Goal: Obtain resource: Obtain resource

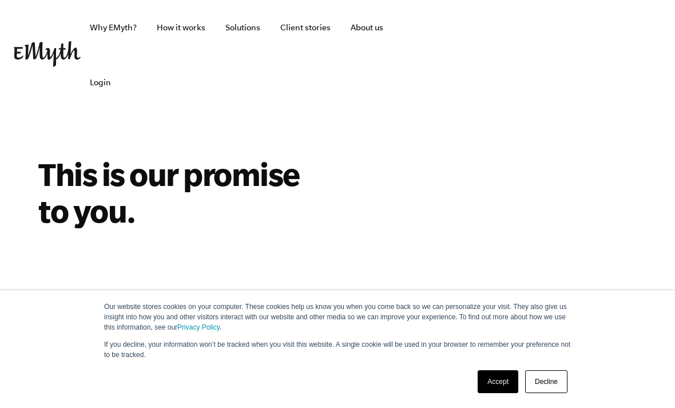
click at [492, 378] on link "Accept" at bounding box center [498, 381] width 41 height 23
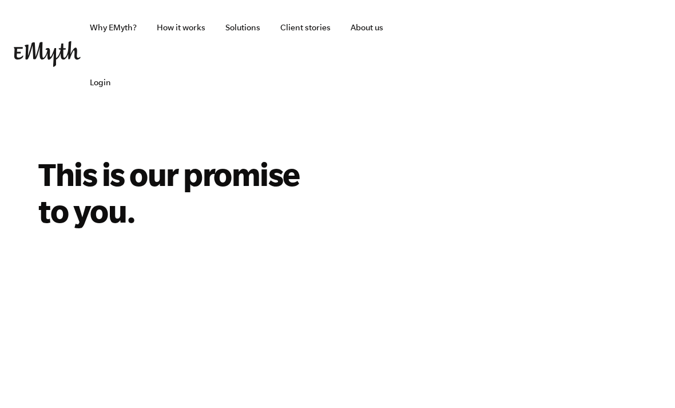
click at [244, 31] on link "Solutions" at bounding box center [242, 27] width 53 height 55
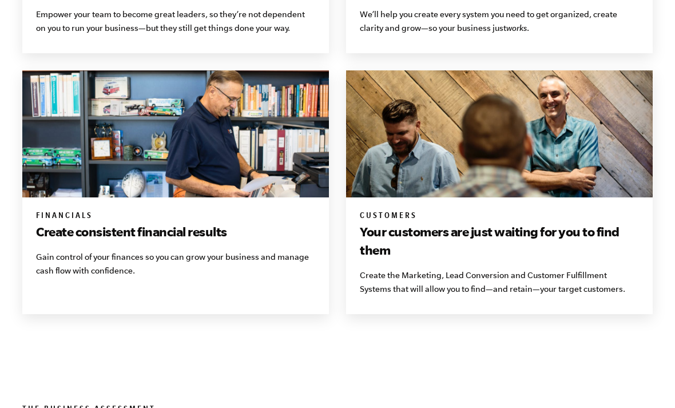
scroll to position [1081, 0]
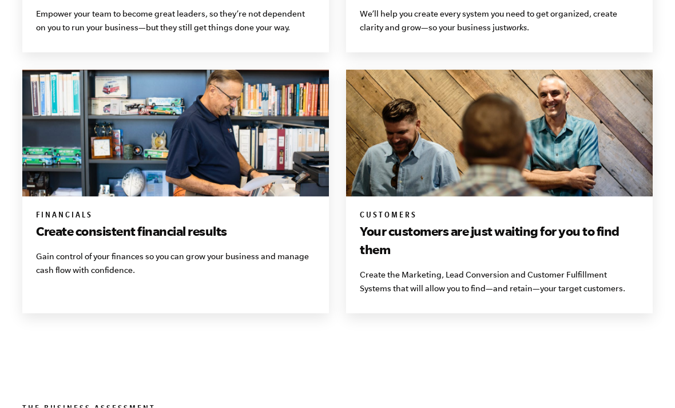
click at [536, 181] on img at bounding box center [499, 133] width 307 height 127
click at [387, 215] on h6 "Customers" at bounding box center [499, 215] width 279 height 11
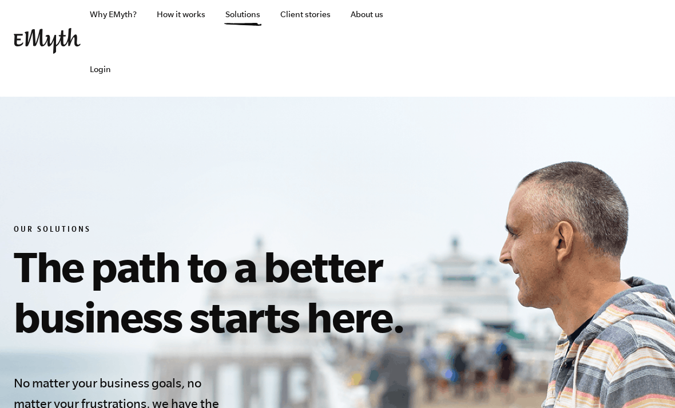
scroll to position [0, 0]
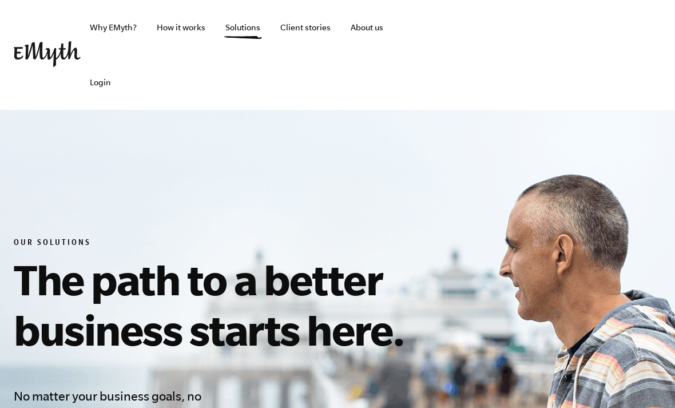
click at [108, 27] on link "Why EMyth?" at bounding box center [113, 27] width 65 height 55
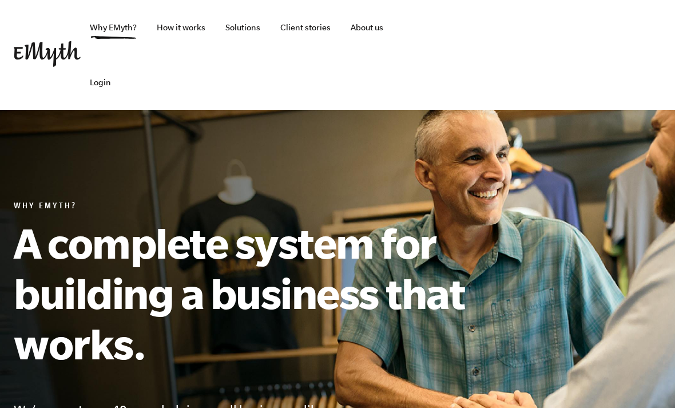
click at [310, 32] on link "Client stories" at bounding box center [305, 27] width 69 height 55
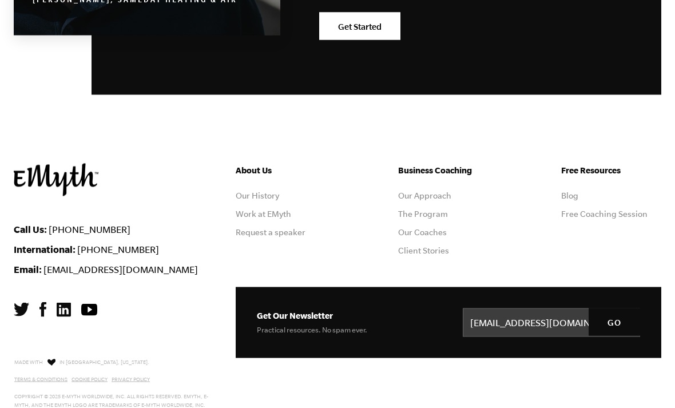
scroll to position [1555, 0]
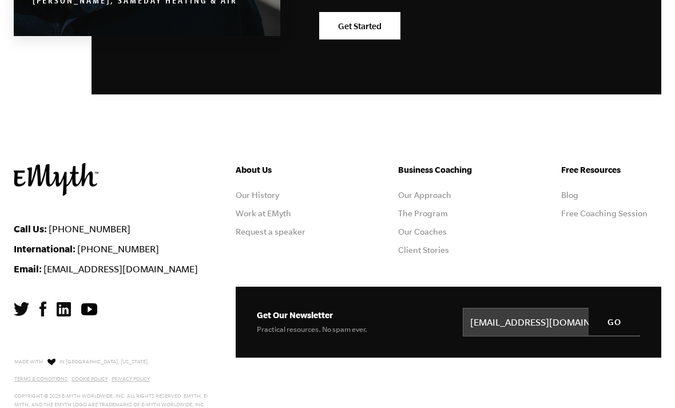
click at [571, 197] on link "Blog" at bounding box center [569, 194] width 17 height 9
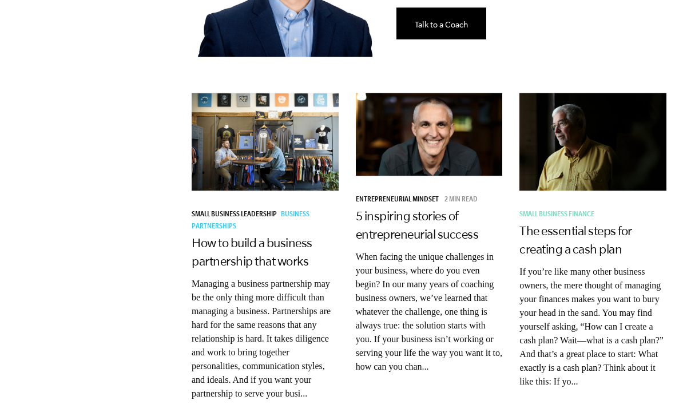
scroll to position [779, 0]
click at [409, 196] on span "Entrepreneurial Mindset" at bounding box center [397, 200] width 83 height 8
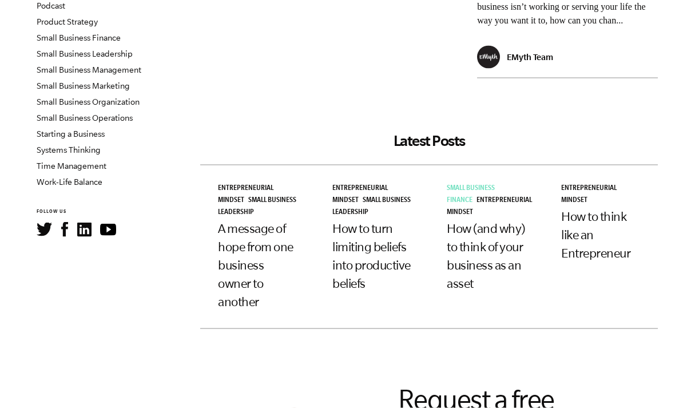
scroll to position [363, 0]
click at [461, 204] on span "Small Business Finance" at bounding box center [471, 194] width 48 height 20
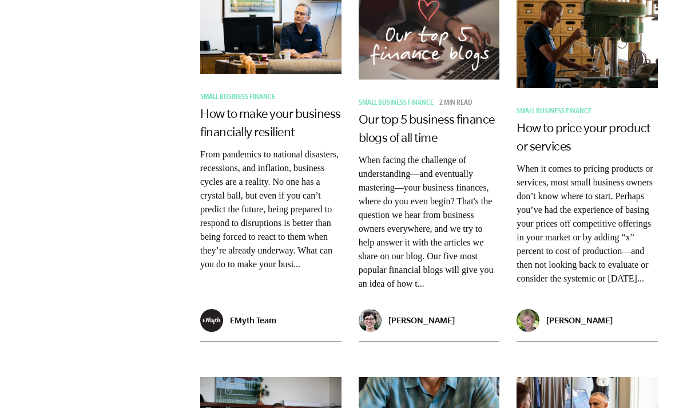
scroll to position [1278, 0]
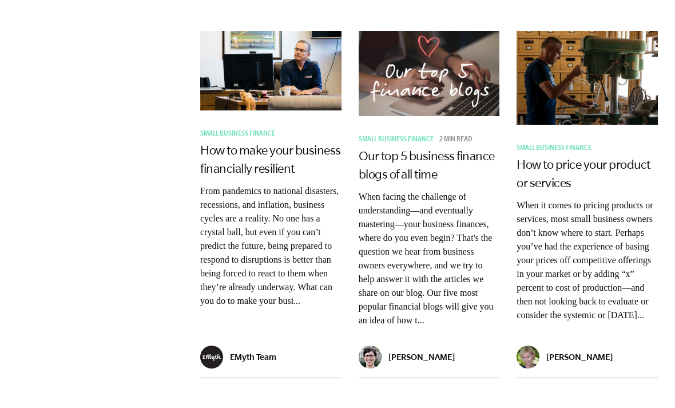
click at [571, 170] on link "How to price your product or services" at bounding box center [584, 173] width 134 height 32
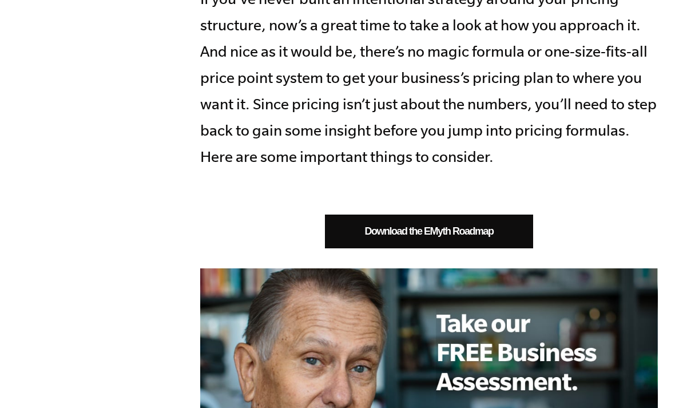
scroll to position [839, 0]
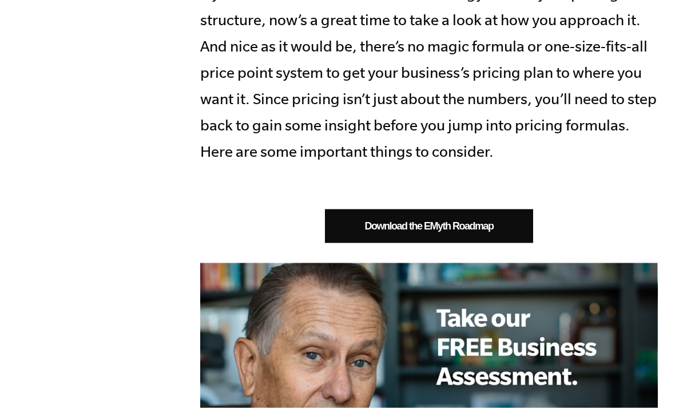
click at [467, 218] on link "Download the EMyth Roadmap" at bounding box center [429, 226] width 208 height 34
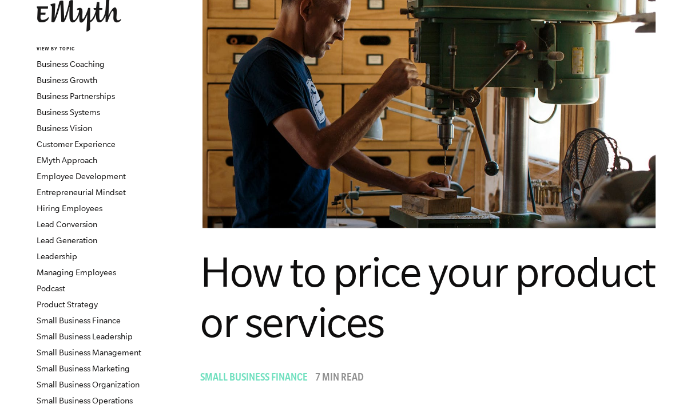
scroll to position [80, 0]
click at [118, 192] on link "Entrepreneurial Mindset" at bounding box center [81, 191] width 89 height 9
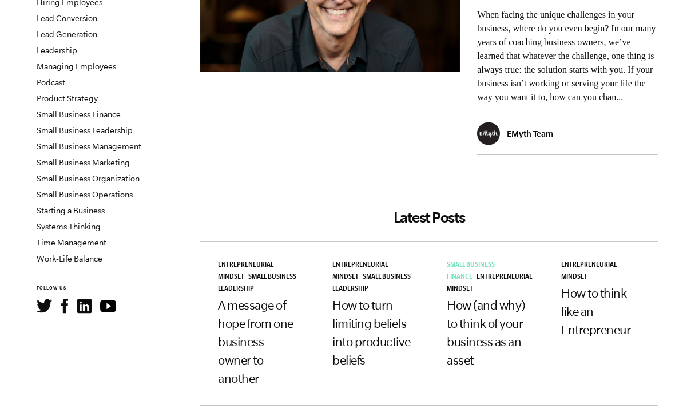
scroll to position [286, 0]
click at [365, 280] on span "Entrepreneurial Mindset" at bounding box center [359, 271] width 55 height 20
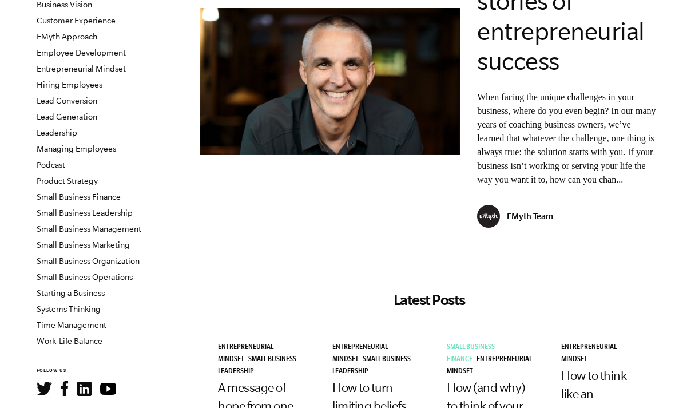
scroll to position [202, 0]
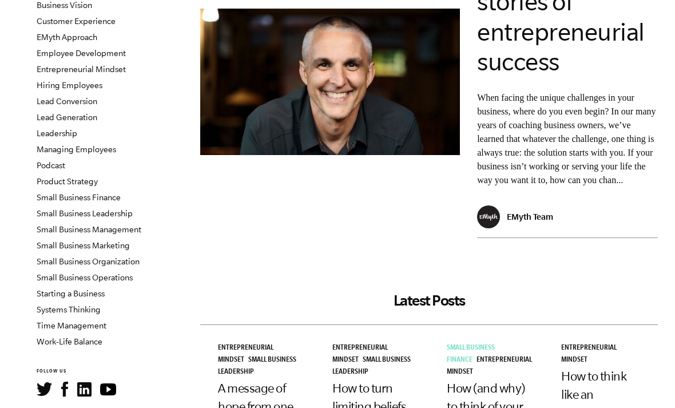
click at [120, 248] on link "Small Business Marketing" at bounding box center [83, 245] width 93 height 9
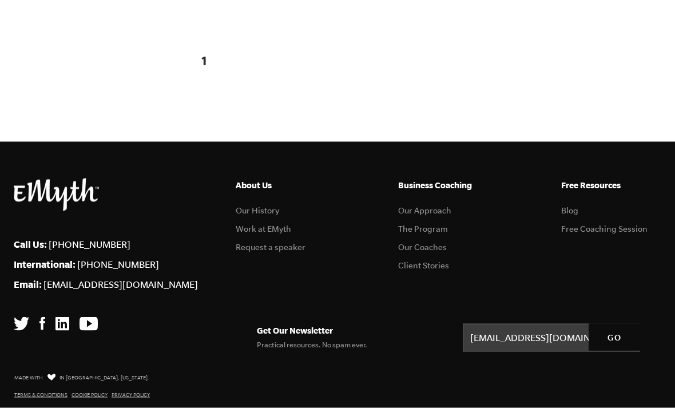
scroll to position [2389, 0]
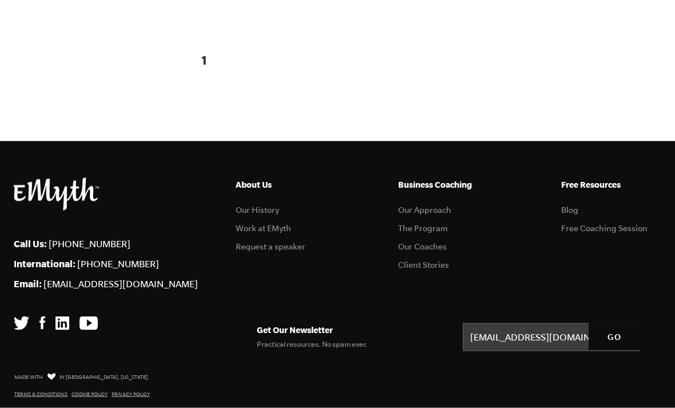
click at [573, 215] on link "Blog" at bounding box center [569, 209] width 17 height 9
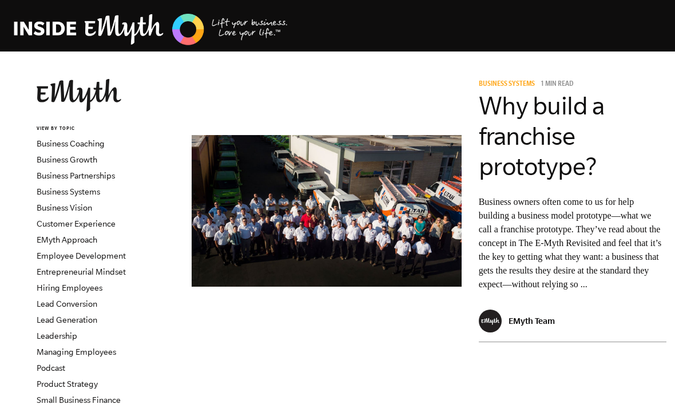
click at [116, 33] on img at bounding box center [151, 29] width 275 height 35
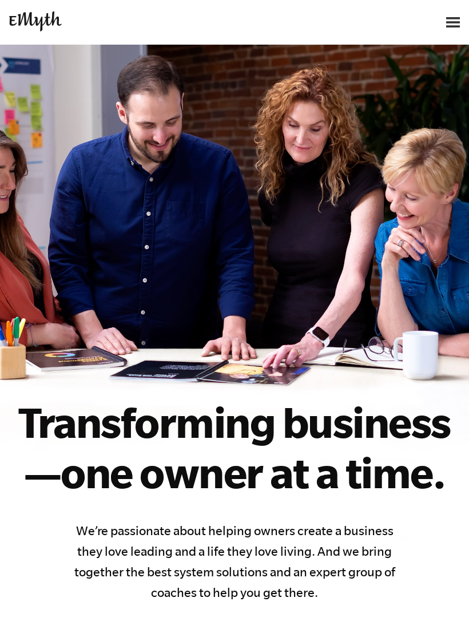
click at [453, 23] on img at bounding box center [453, 22] width 14 height 10
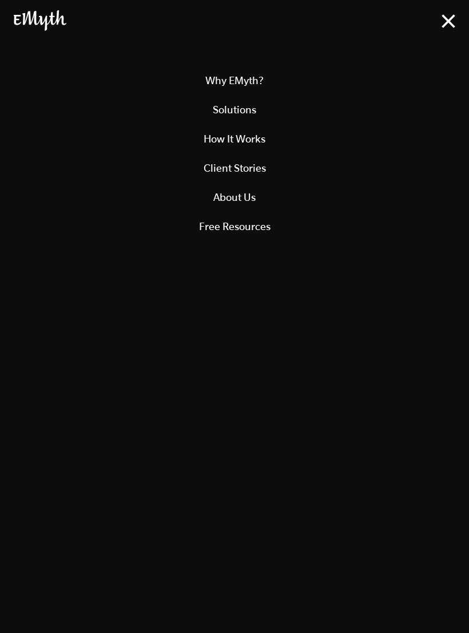
click at [241, 226] on link "Free Resources" at bounding box center [235, 226] width 442 height 29
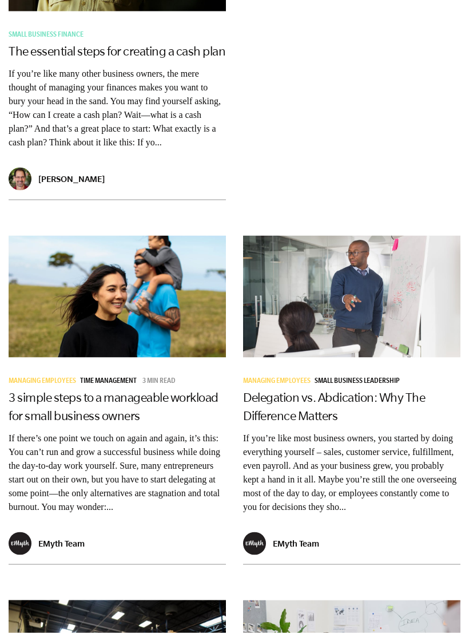
scroll to position [1765, 0]
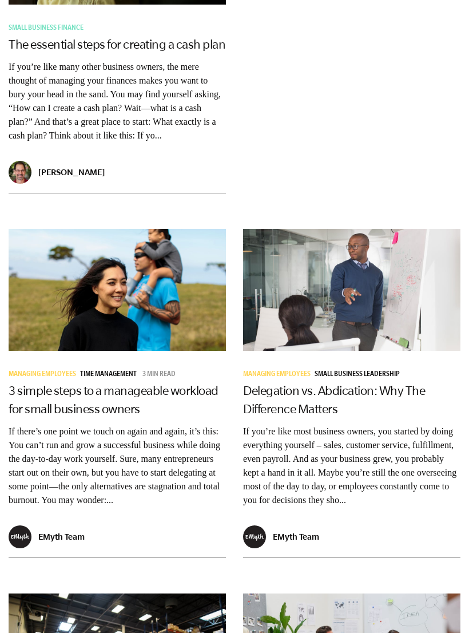
click at [114, 383] on link "3 simple steps to a manageable workload for small business owners" at bounding box center [114, 399] width 210 height 32
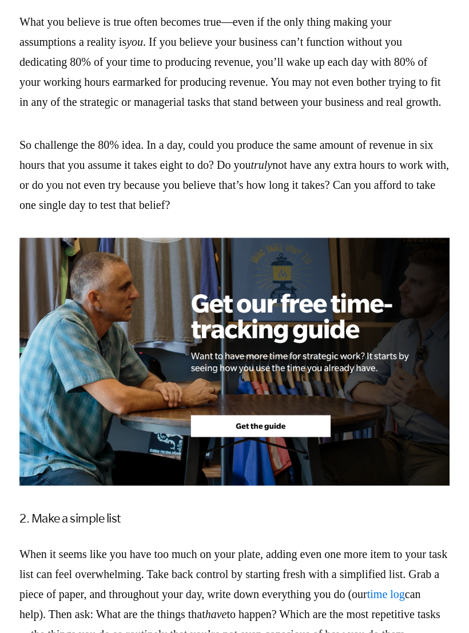
scroll to position [1271, 0]
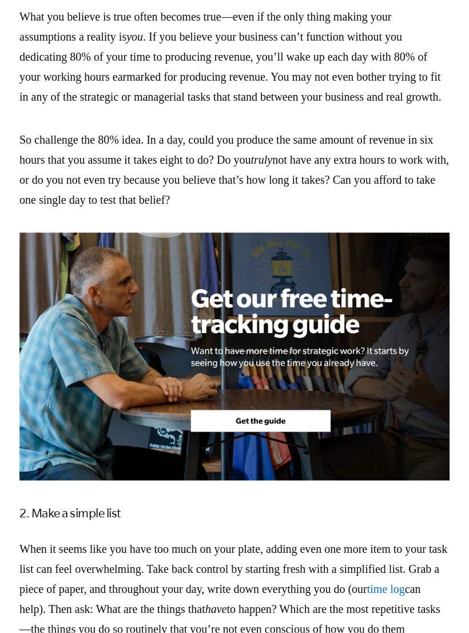
click at [297, 441] on img at bounding box center [234, 357] width 430 height 248
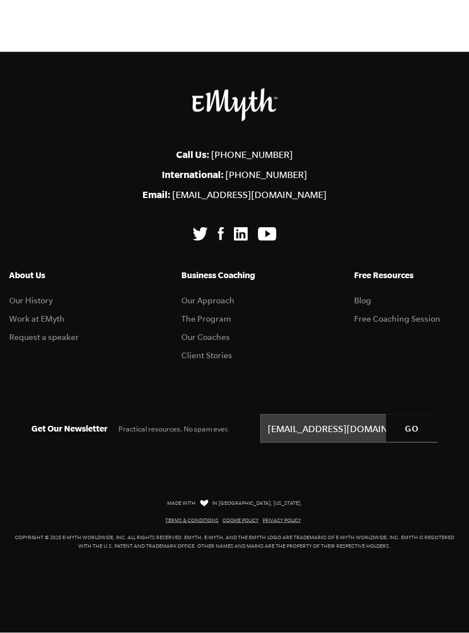
scroll to position [3838, 0]
click at [221, 241] on img at bounding box center [221, 234] width 6 height 14
click at [239, 241] on img at bounding box center [241, 234] width 14 height 14
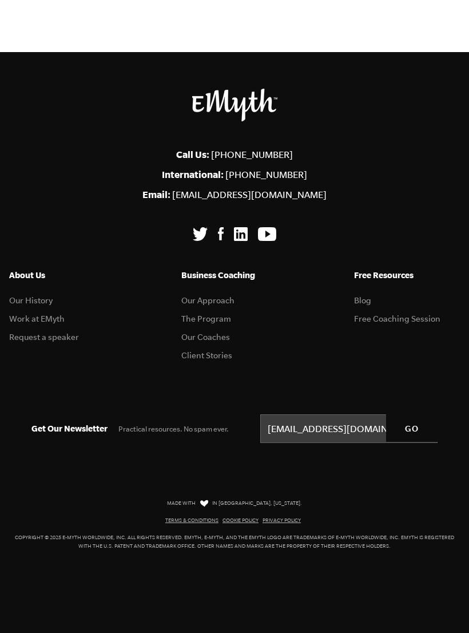
click at [269, 241] on img at bounding box center [267, 234] width 18 height 14
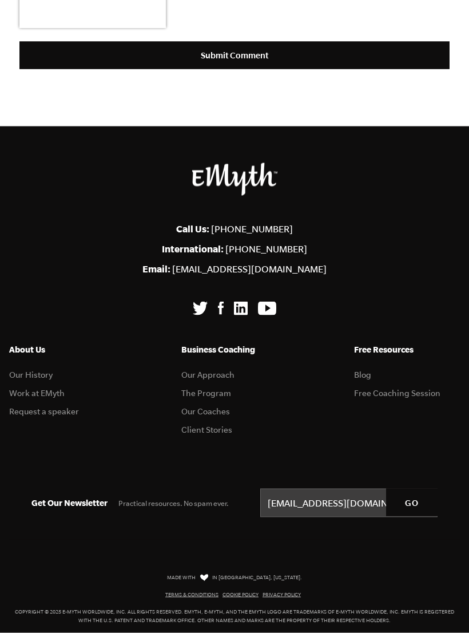
scroll to position [3838, 0]
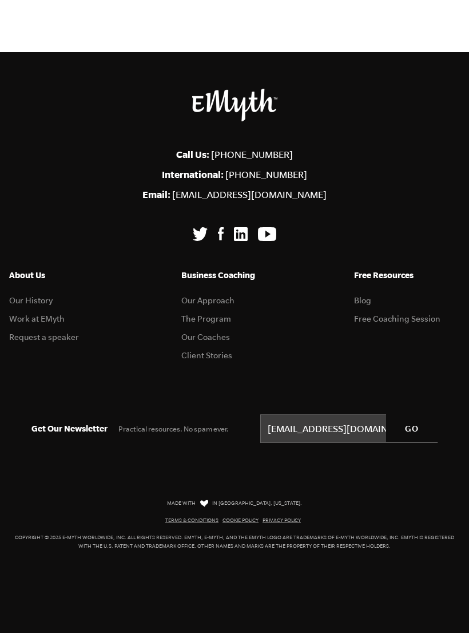
click at [212, 323] on link "The Program" at bounding box center [206, 318] width 50 height 9
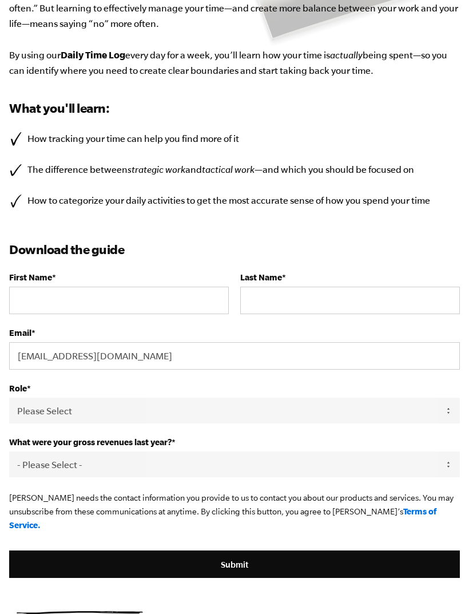
scroll to position [296, 0]
click at [69, 308] on input "First Name *" at bounding box center [119, 300] width 220 height 27
type input "[PERSON_NAME]"
click at [275, 299] on input "Last Name *" at bounding box center [350, 300] width 220 height 27
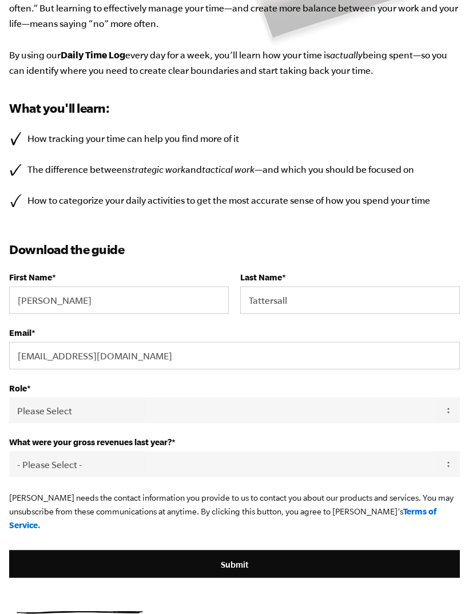
scroll to position [296, 0]
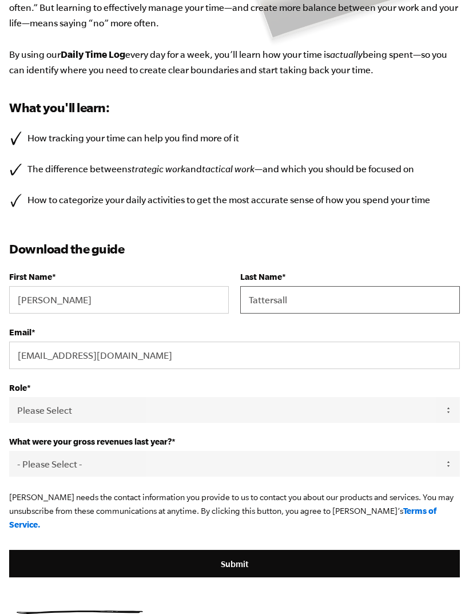
type input "Tattersall"
click at [444, 414] on select "Please Select Owner Partner / Co-Owner Executive Employee / Other" at bounding box center [234, 410] width 451 height 26
select select "Owner"
click at [434, 470] on select "- Please Select - 0-75K 76-150K 151-275K 276-500K 501-750K 751-1M 1-2.5M 2.5-5M…" at bounding box center [234, 464] width 451 height 26
select select "76-150K"
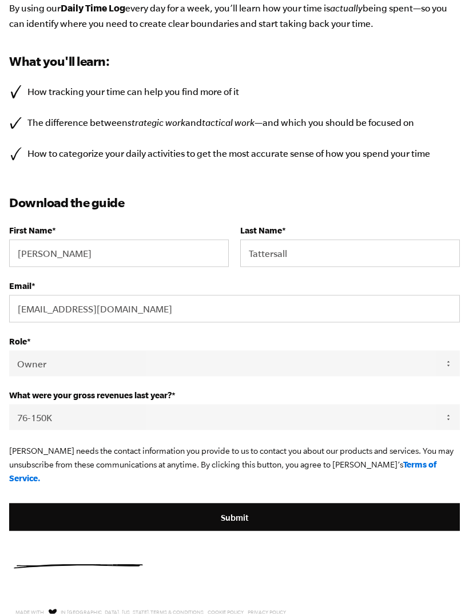
scroll to position [415, 0]
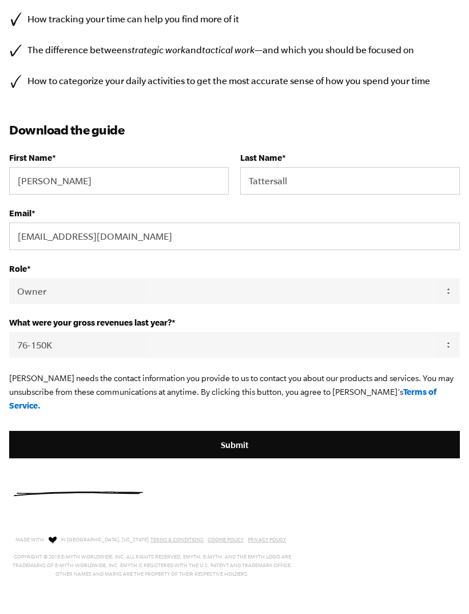
click at [245, 434] on input "Submit" at bounding box center [234, 444] width 451 height 27
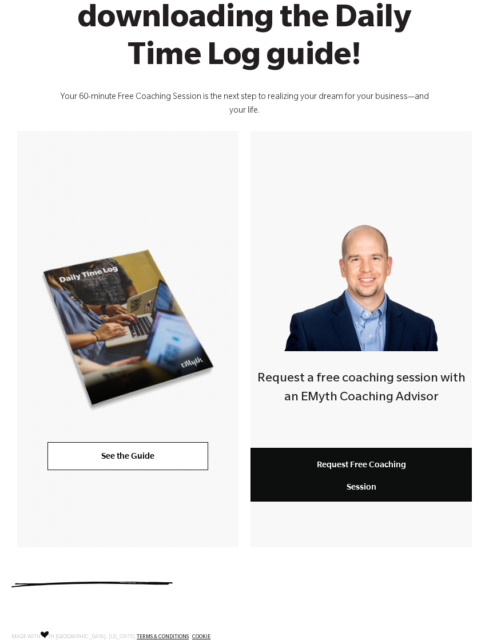
scroll to position [148, 0]
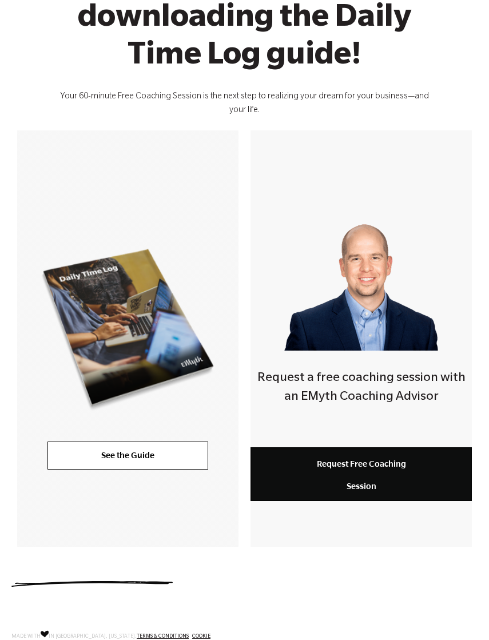
click at [144, 456] on link "See the Guide" at bounding box center [127, 455] width 161 height 27
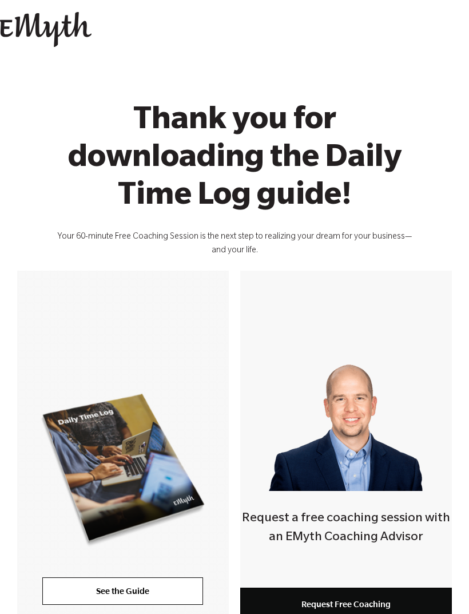
scroll to position [0, 0]
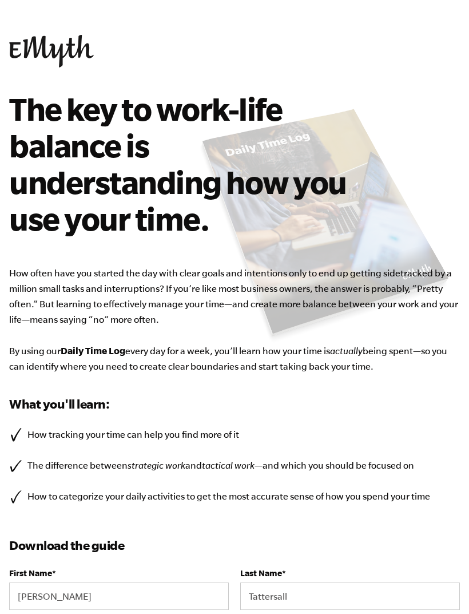
select select "76-150K"
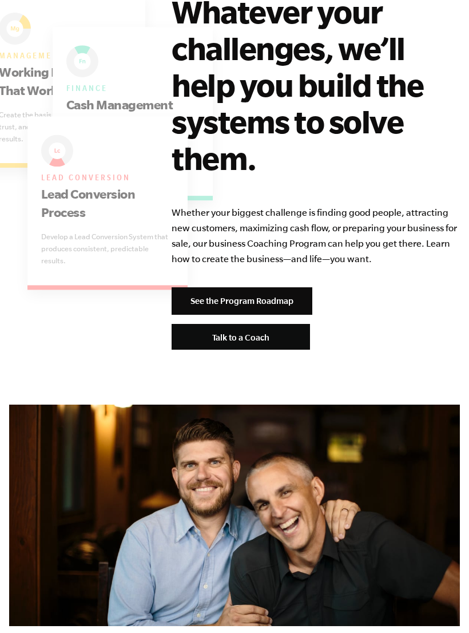
scroll to position [3569, 0]
click at [271, 287] on link "See the Program Roadmap" at bounding box center [242, 300] width 141 height 27
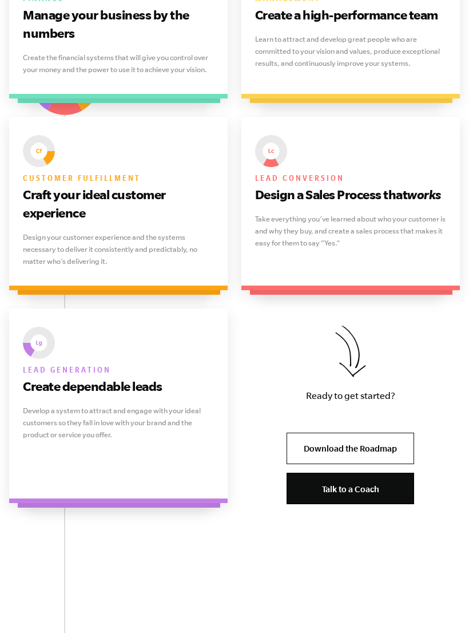
scroll to position [1126, 0]
click at [353, 432] on link "Download the Roadmap" at bounding box center [351, 447] width 128 height 31
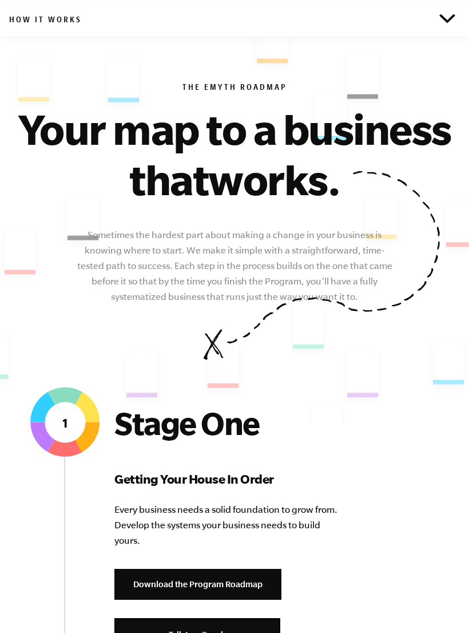
scroll to position [0, 0]
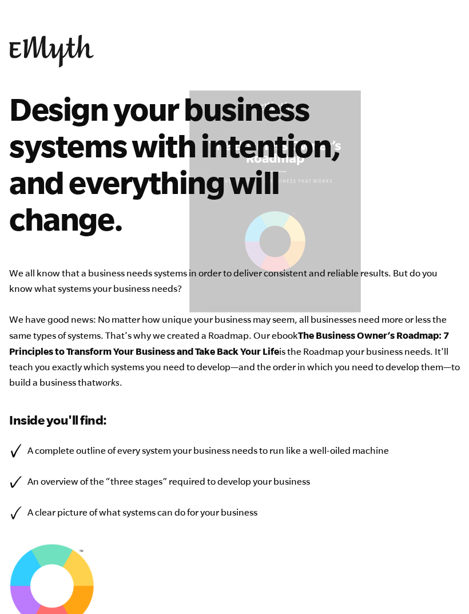
select select "76-150K"
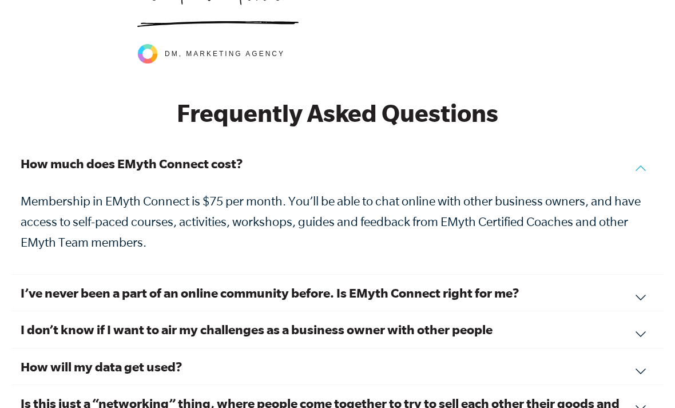
scroll to position [3839, 0]
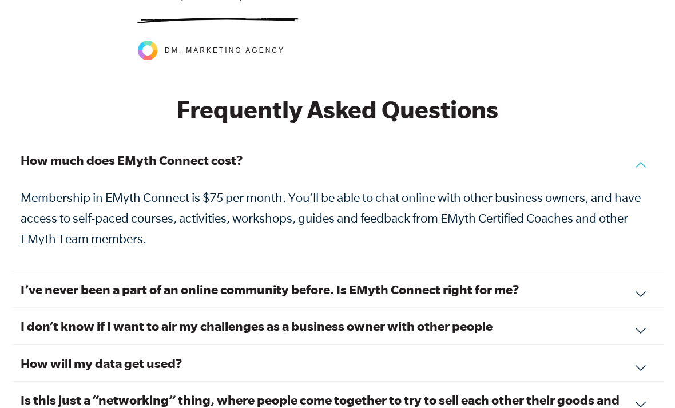
click at [468, 271] on div "I’ve never been a part of an online community before. Is EMyth Connect right fo…" at bounding box center [337, 289] width 652 height 37
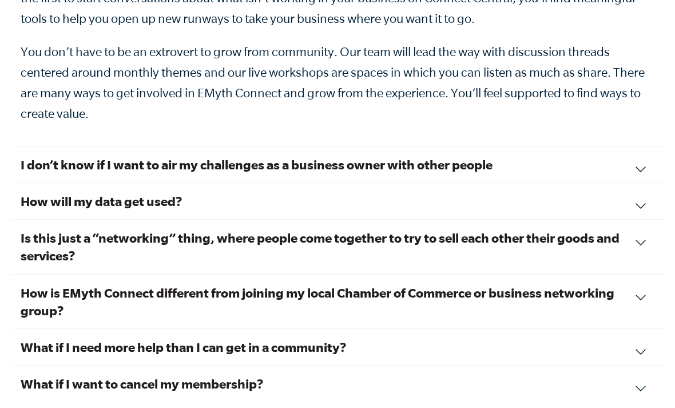
scroll to position [4096, 0]
click at [468, 146] on div "I don’t know if I want to air my challenges as a business owner with other peop…" at bounding box center [337, 164] width 652 height 37
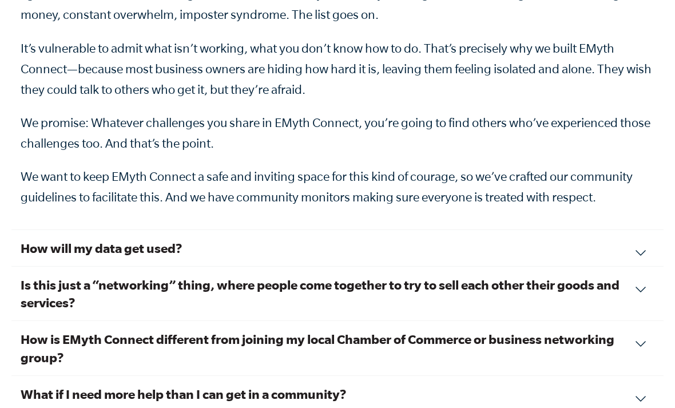
scroll to position [4141, 0]
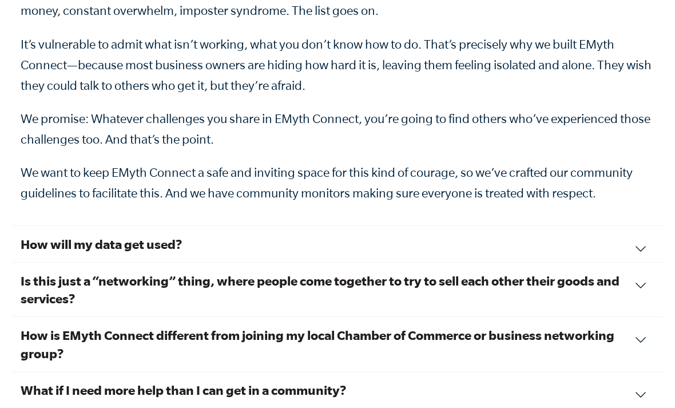
click at [468, 226] on div "How will my data get used? What you share in EMyth Connect is personal and priv…" at bounding box center [337, 244] width 652 height 37
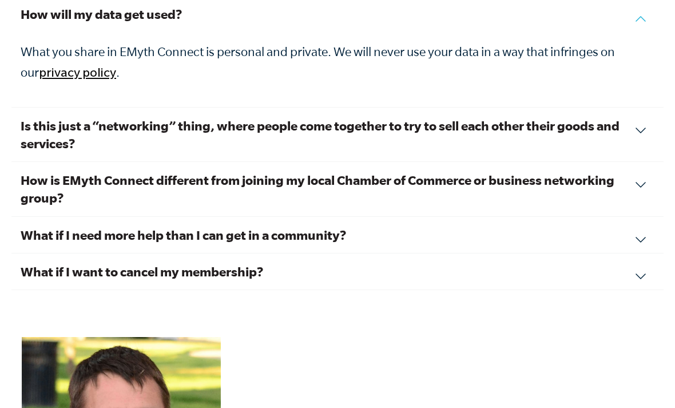
scroll to position [4096, 0]
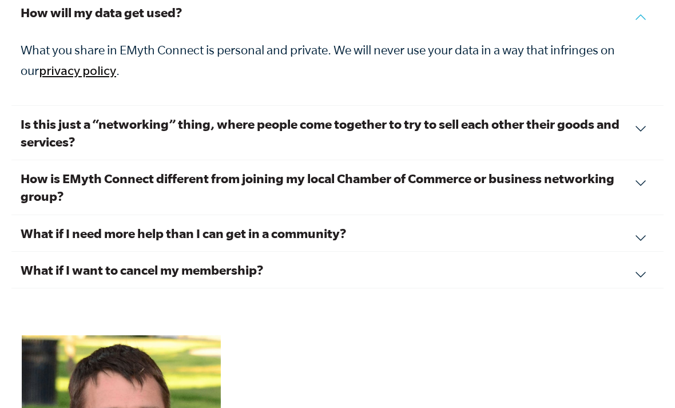
click at [468, 252] on div "What if I want to cancel my membership? We hope you feel the value of your conn…" at bounding box center [337, 270] width 652 height 37
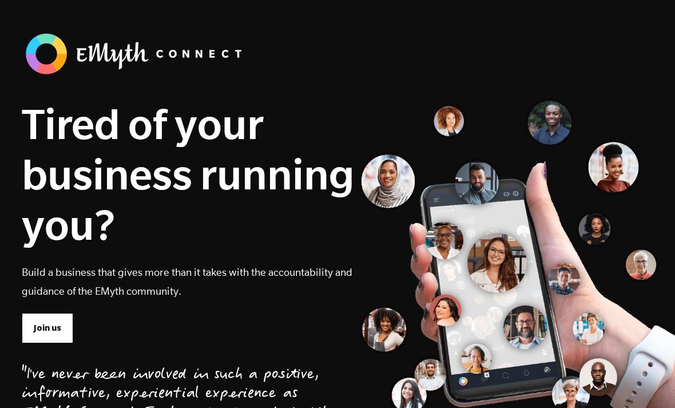
scroll to position [0, 0]
